Goal: Find contact information: Find contact information

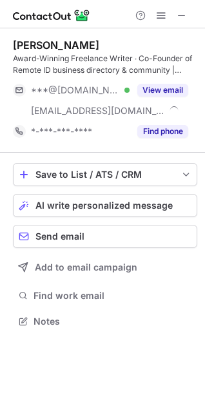
scroll to position [312, 205]
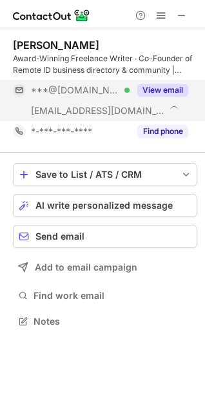
click at [167, 88] on button "View email" at bounding box center [162, 90] width 51 height 13
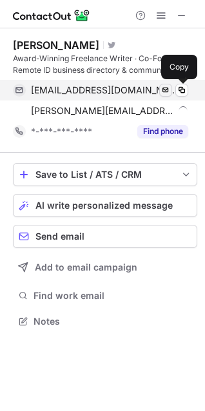
drag, startPoint x: 183, startPoint y: 88, endPoint x: 168, endPoint y: 88, distance: 15.4
click at [184, 88] on span at bounding box center [181, 90] width 10 height 10
